Goal: Task Accomplishment & Management: Complete application form

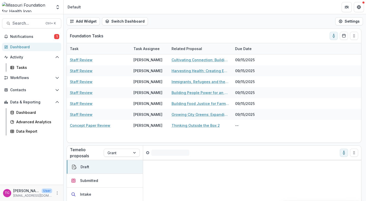
click at [53, 40] on button "Notifications 1" at bounding box center [31, 37] width 59 height 8
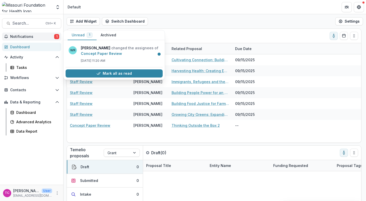
click at [93, 55] on link "Concept Paper Review" at bounding box center [101, 53] width 41 height 4
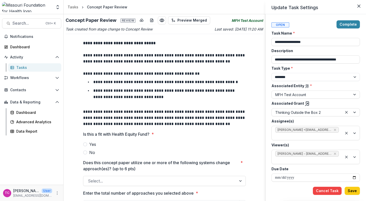
click at [105, 82] on div "**********" at bounding box center [183, 100] width 366 height 201
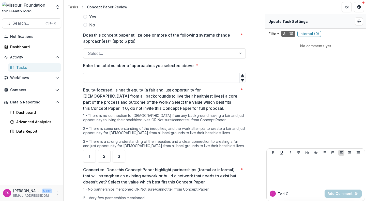
scroll to position [129, 0]
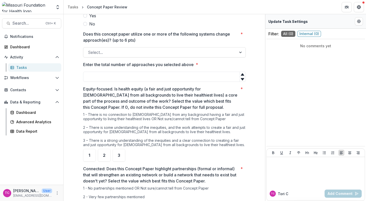
click at [164, 81] on input "Enter the total number of approaches you selected above *" at bounding box center [164, 77] width 163 height 10
click at [203, 51] on div at bounding box center [160, 52] width 144 height 7
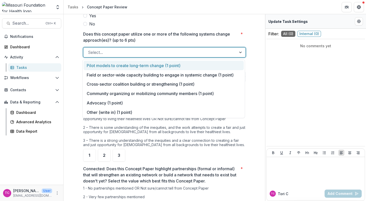
click at [203, 51] on div at bounding box center [160, 52] width 144 height 7
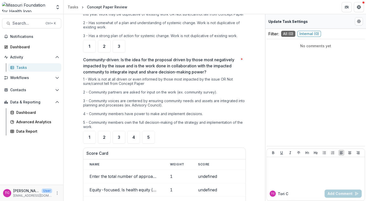
scroll to position [444, 0]
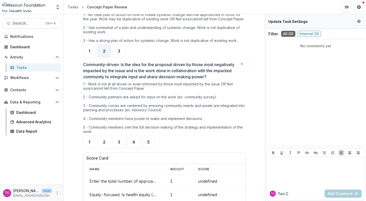
click at [106, 57] on div "2" at bounding box center [104, 51] width 13 height 13
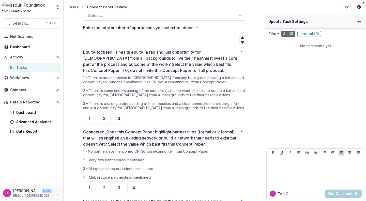
scroll to position [166, 0]
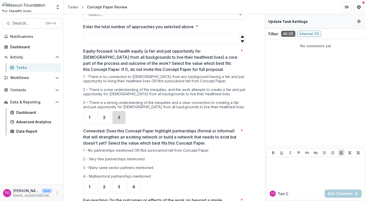
click at [121, 123] on div "3" at bounding box center [119, 117] width 13 height 13
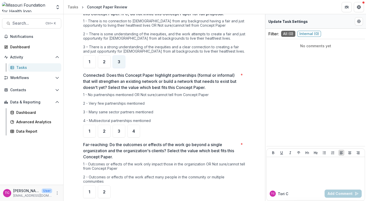
scroll to position [222, 0]
click at [121, 133] on div "3" at bounding box center [119, 130] width 13 height 13
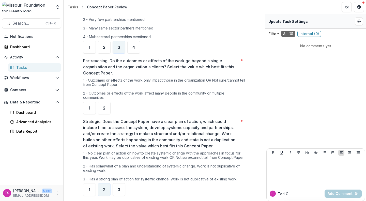
scroll to position [306, 0]
click at [98, 108] on div "2" at bounding box center [104, 107] width 13 height 13
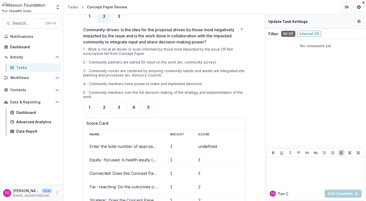
scroll to position [479, 0]
click at [116, 113] on div "3" at bounding box center [119, 107] width 13 height 13
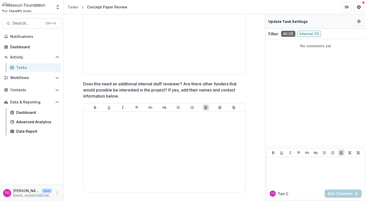
scroll to position [896, 0]
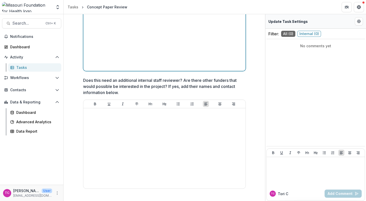
click at [123, 30] on div at bounding box center [164, 31] width 158 height 76
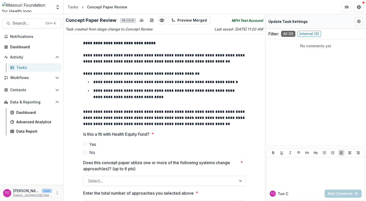
scroll to position [15, 0]
